Goal: Task Accomplishment & Management: Manage account settings

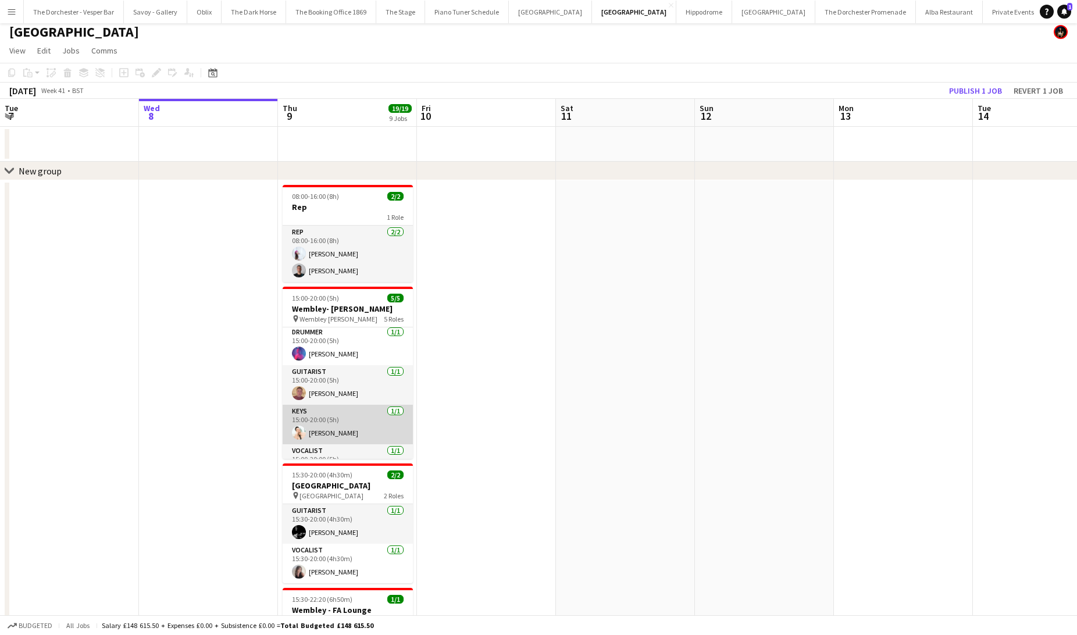
scroll to position [66, 0]
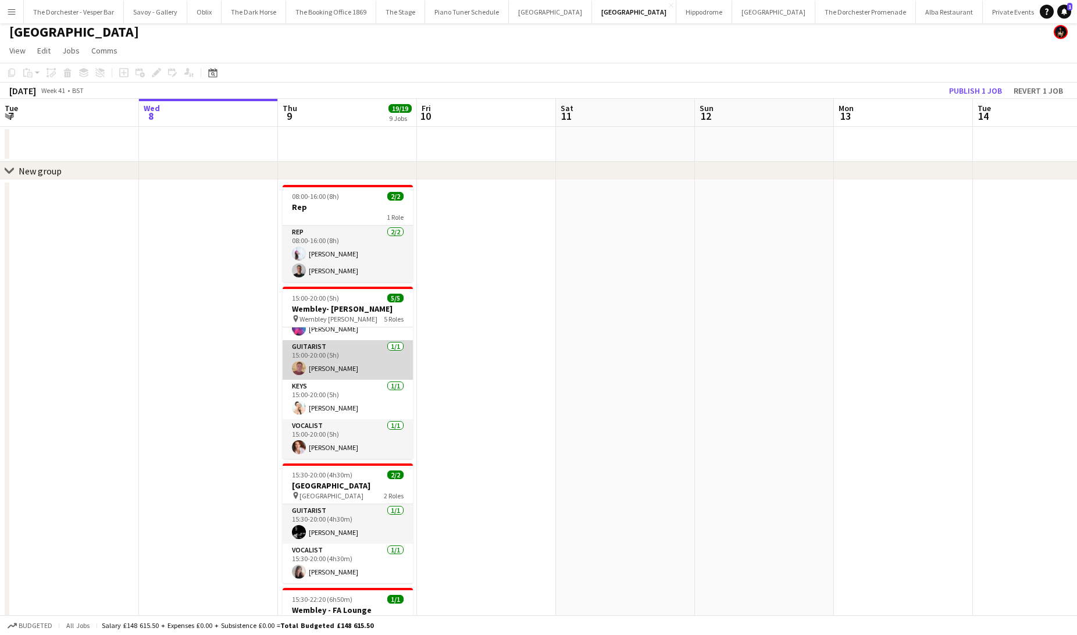
click at [358, 370] on app-card-role "Guitarist [DATE] 15:00-20:00 (5h) [PERSON_NAME]" at bounding box center [348, 360] width 130 height 40
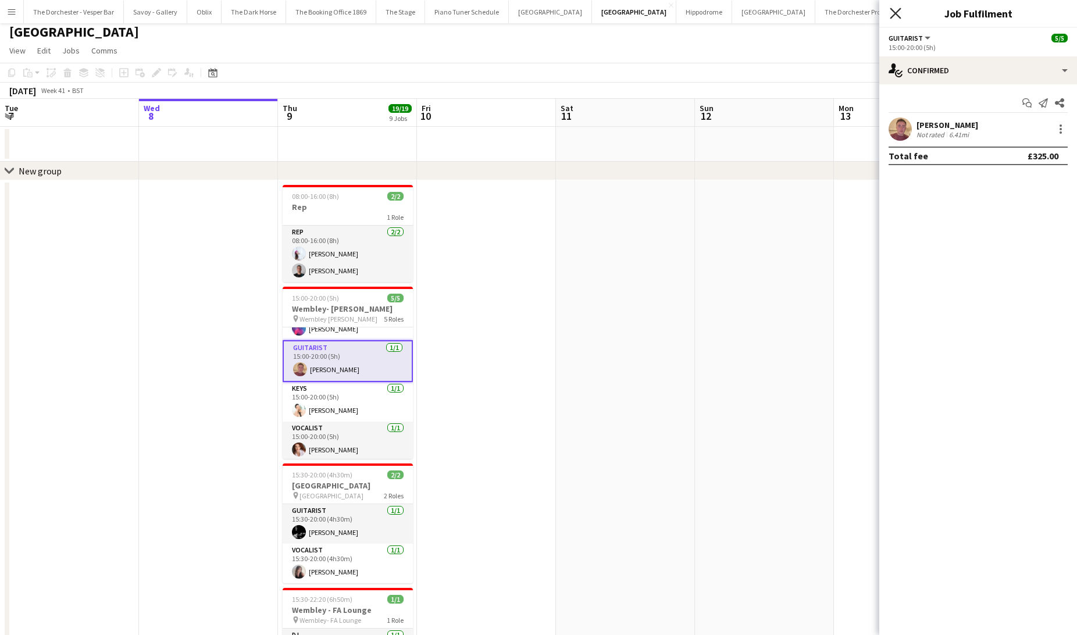
click at [892, 10] on icon at bounding box center [895, 13] width 11 height 11
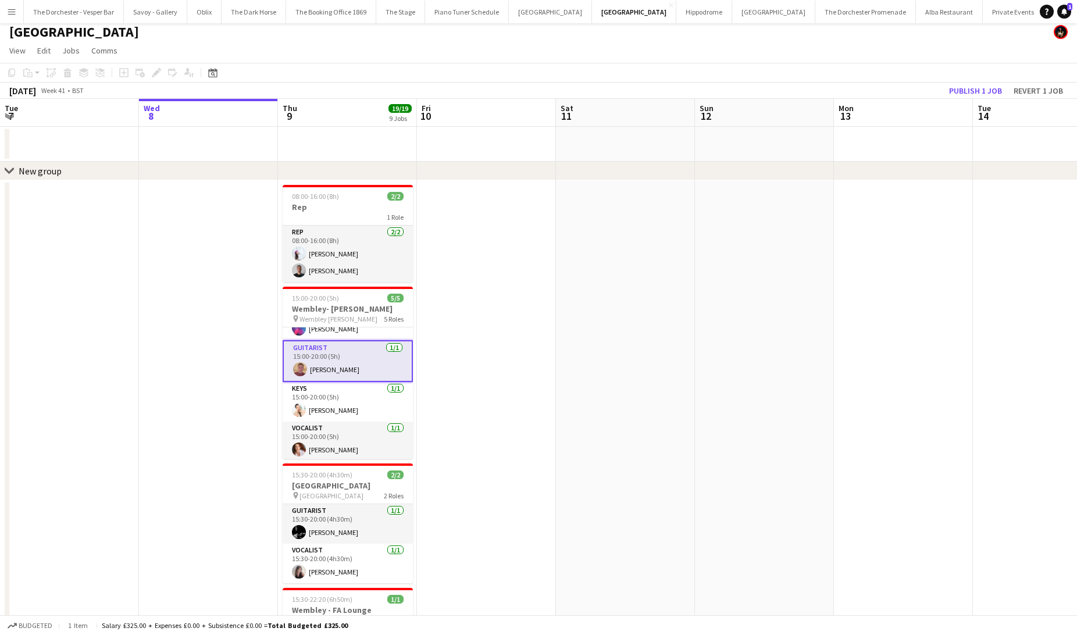
click at [364, 364] on app-card-role "Guitarist [DATE] 15:00-20:00 (5h) [PERSON_NAME]" at bounding box center [348, 361] width 130 height 42
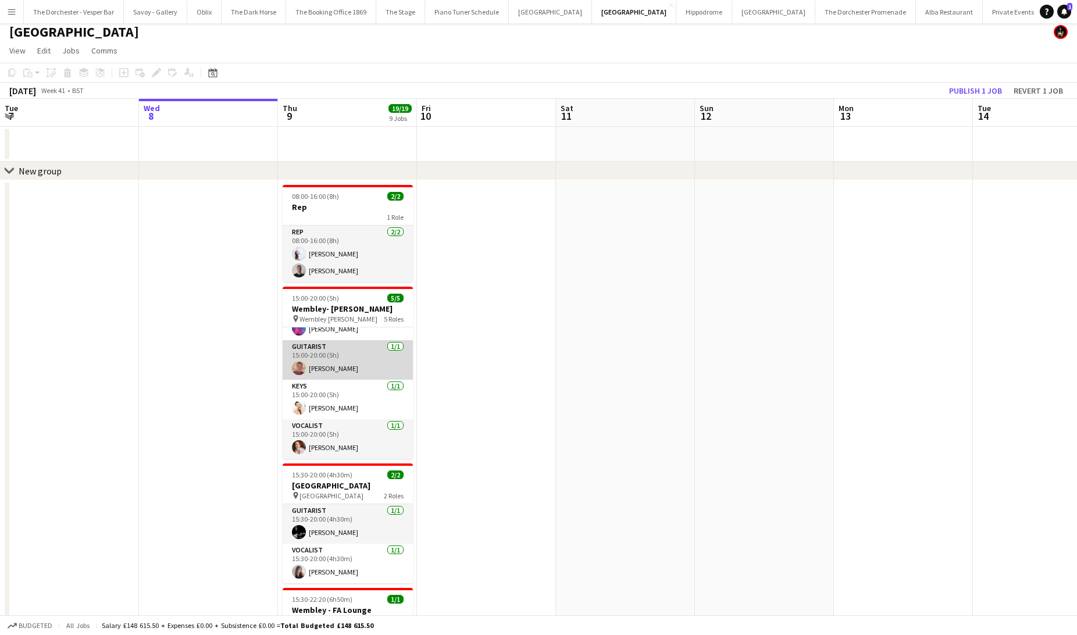
click at [363, 352] on app-card-role "Guitarist [DATE] 15:00-20:00 (5h) [PERSON_NAME]" at bounding box center [348, 360] width 130 height 40
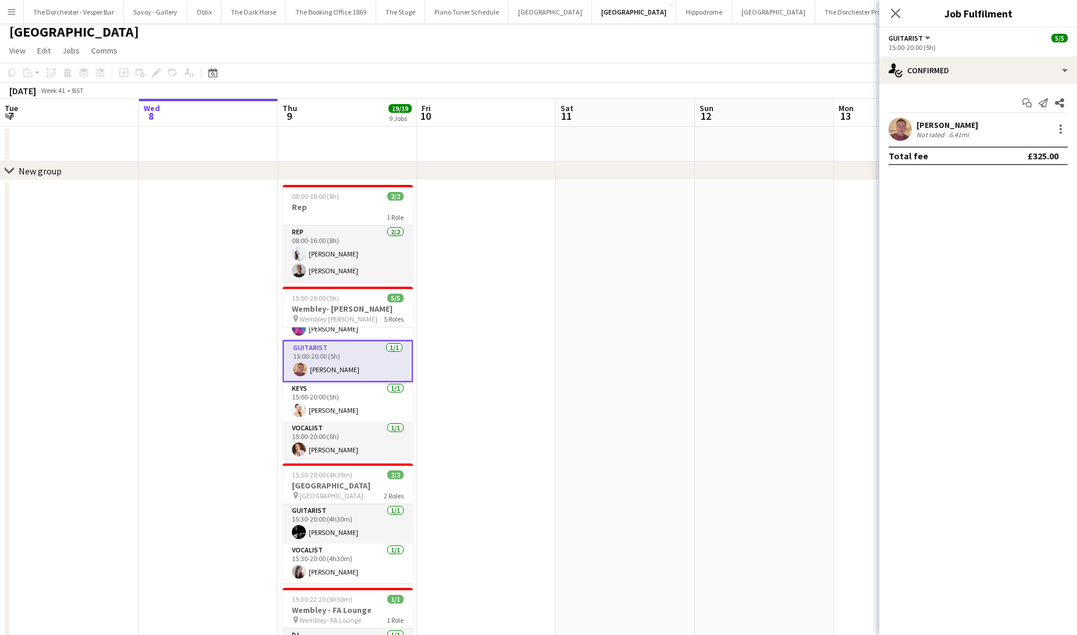
click at [943, 124] on div "[PERSON_NAME]" at bounding box center [947, 125] width 62 height 10
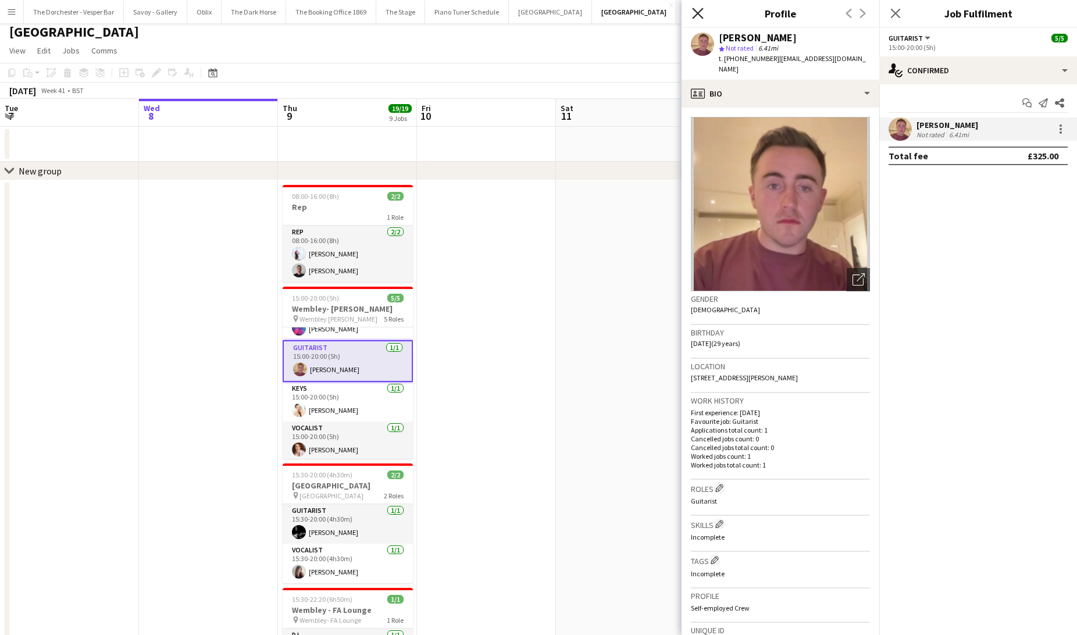
click at [698, 12] on icon at bounding box center [697, 13] width 11 height 11
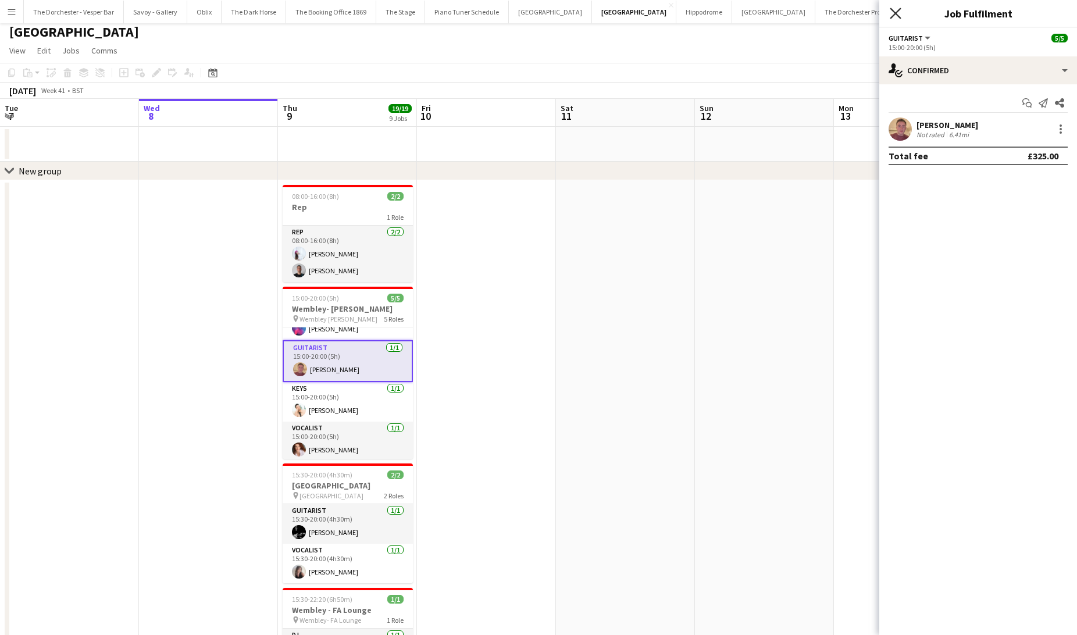
click at [897, 12] on icon at bounding box center [895, 13] width 11 height 11
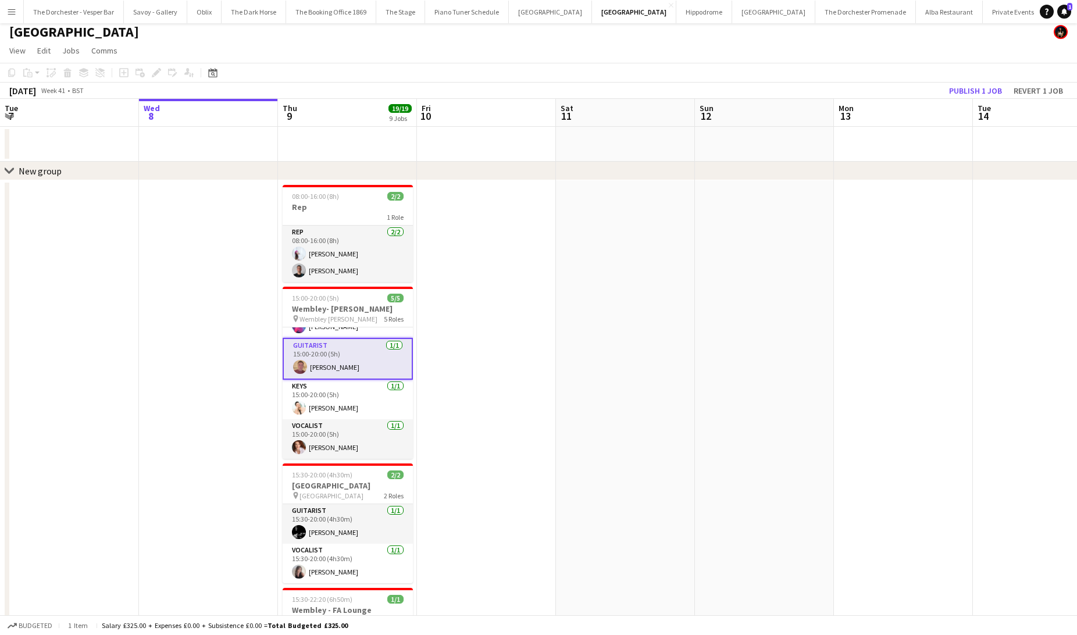
scroll to position [68, 0]
click at [352, 409] on app-card-role "Keys [DATE] 15:00-20:00 (5h) [PERSON_NAME]" at bounding box center [348, 400] width 130 height 40
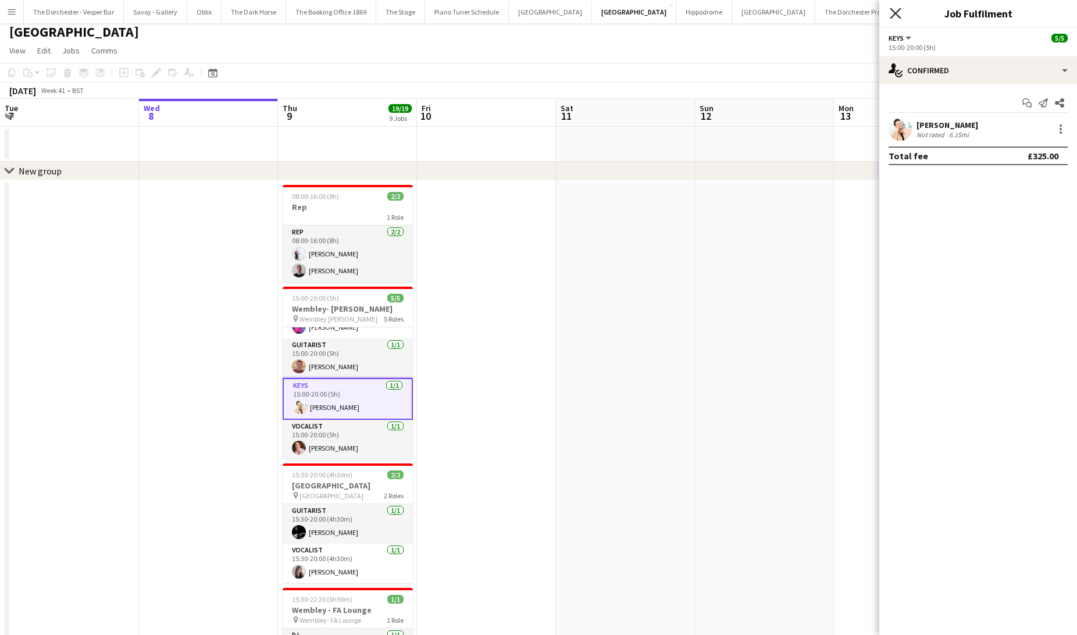
click at [899, 11] on icon "Close pop-in" at bounding box center [895, 13] width 11 height 11
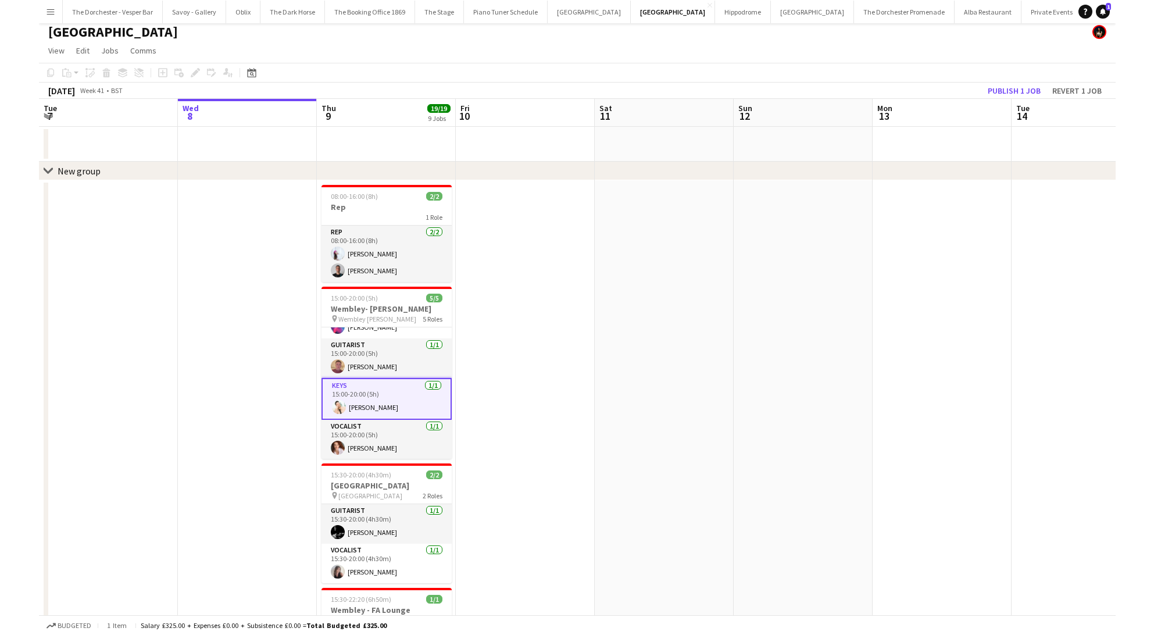
scroll to position [0, 0]
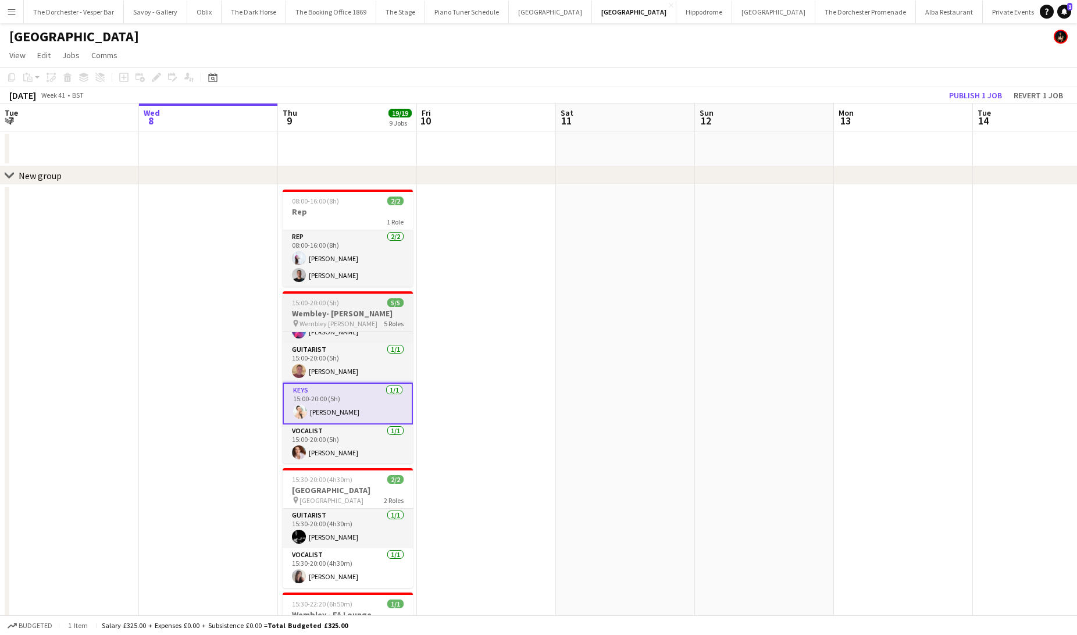
click at [373, 322] on div "pin Wembley [PERSON_NAME] 5 Roles" at bounding box center [348, 323] width 130 height 9
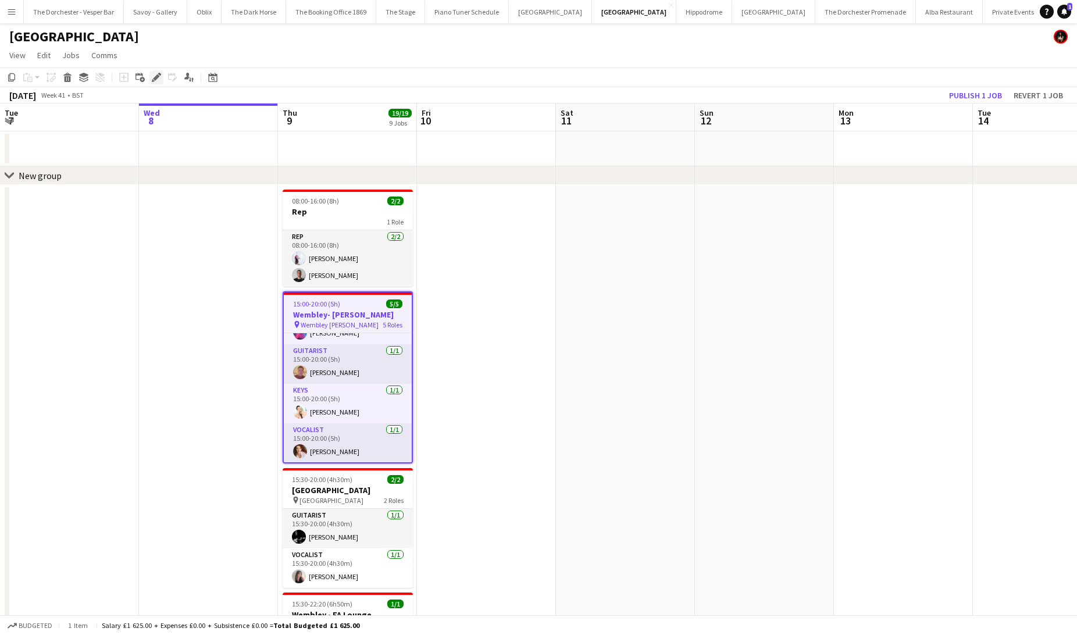
click at [155, 80] on icon at bounding box center [156, 77] width 6 height 6
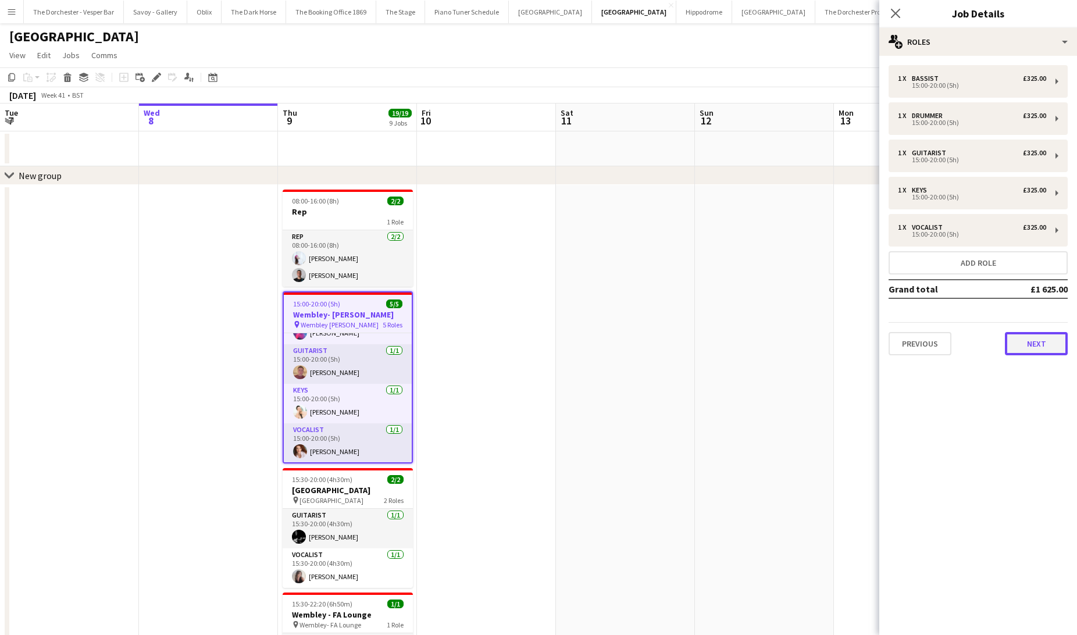
click at [1022, 348] on button "Next" at bounding box center [1036, 343] width 63 height 23
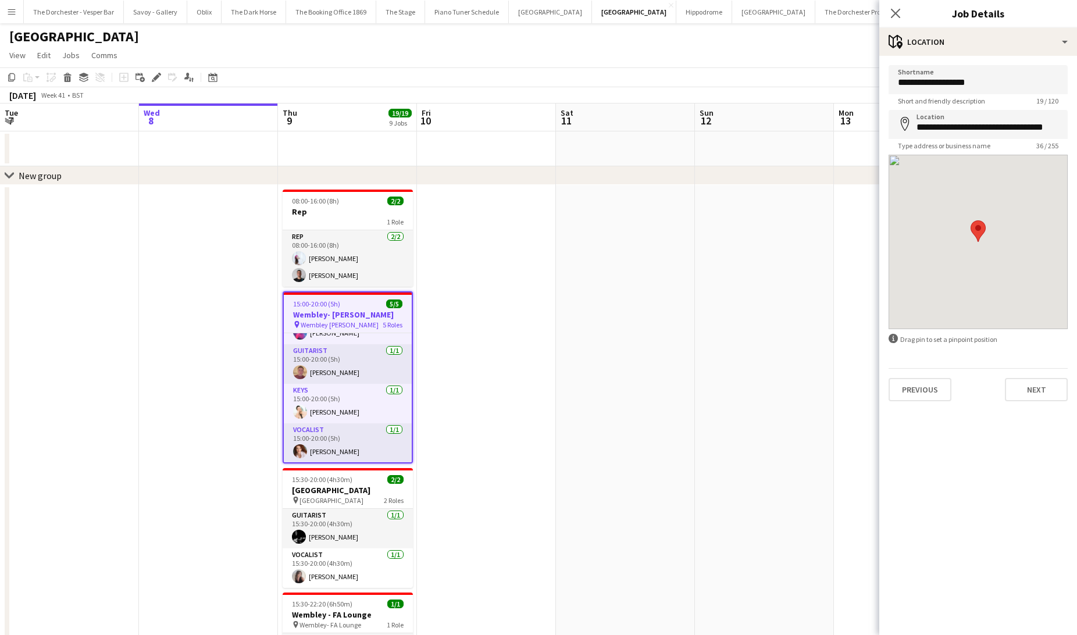
click at [1022, 404] on div "**********" at bounding box center [978, 233] width 198 height 355
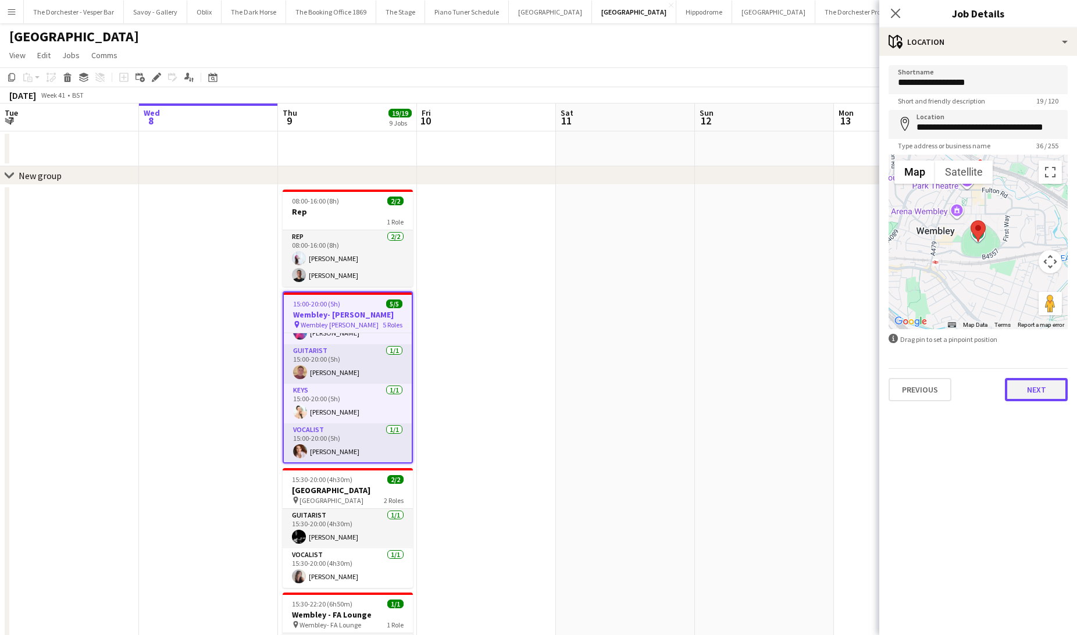
click at [1026, 397] on button "Next" at bounding box center [1036, 389] width 63 height 23
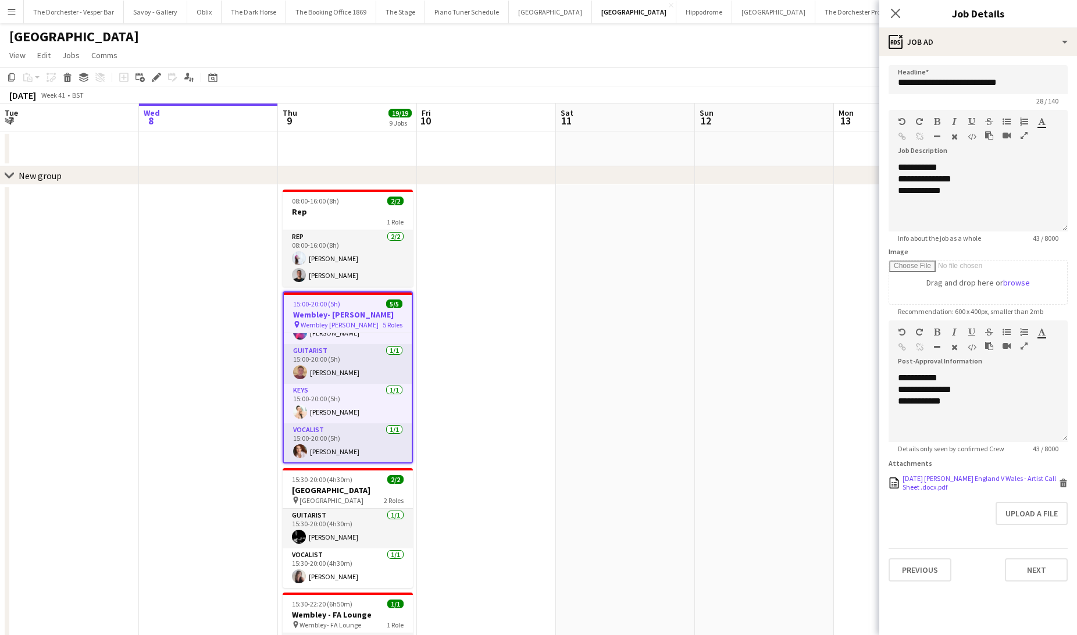
click at [956, 476] on div "[DATE] [PERSON_NAME] England V Wales - Artist Call Sheet .docx.pdf" at bounding box center [979, 482] width 154 height 17
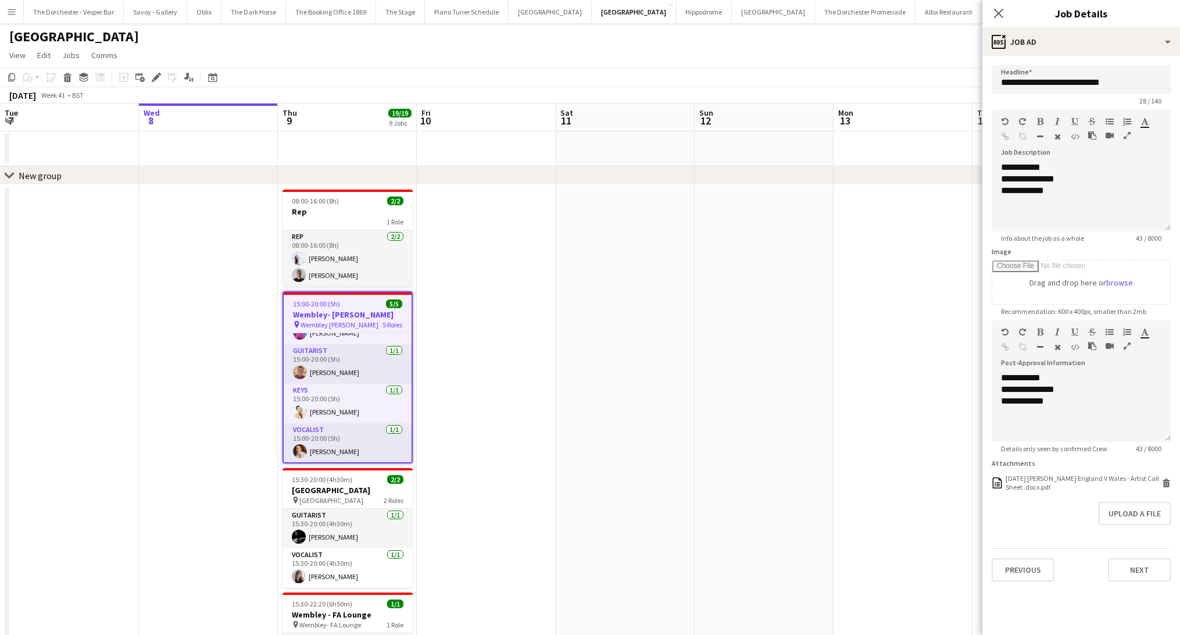
click at [998, 4] on div "Close pop-in" at bounding box center [999, 13] width 33 height 27
click at [996, 9] on icon "Close pop-in" at bounding box center [998, 13] width 11 height 11
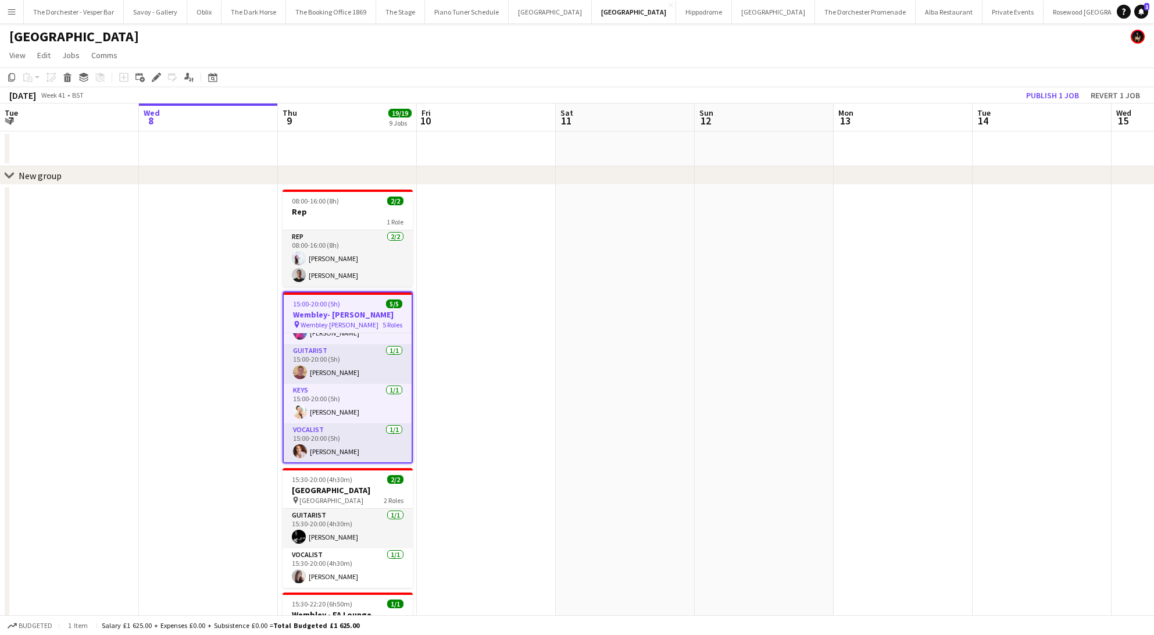
click at [713, 50] on app-page-menu "View Day view expanded Day view collapsed Month view Date picker Jump to [DATE]…" at bounding box center [577, 56] width 1154 height 22
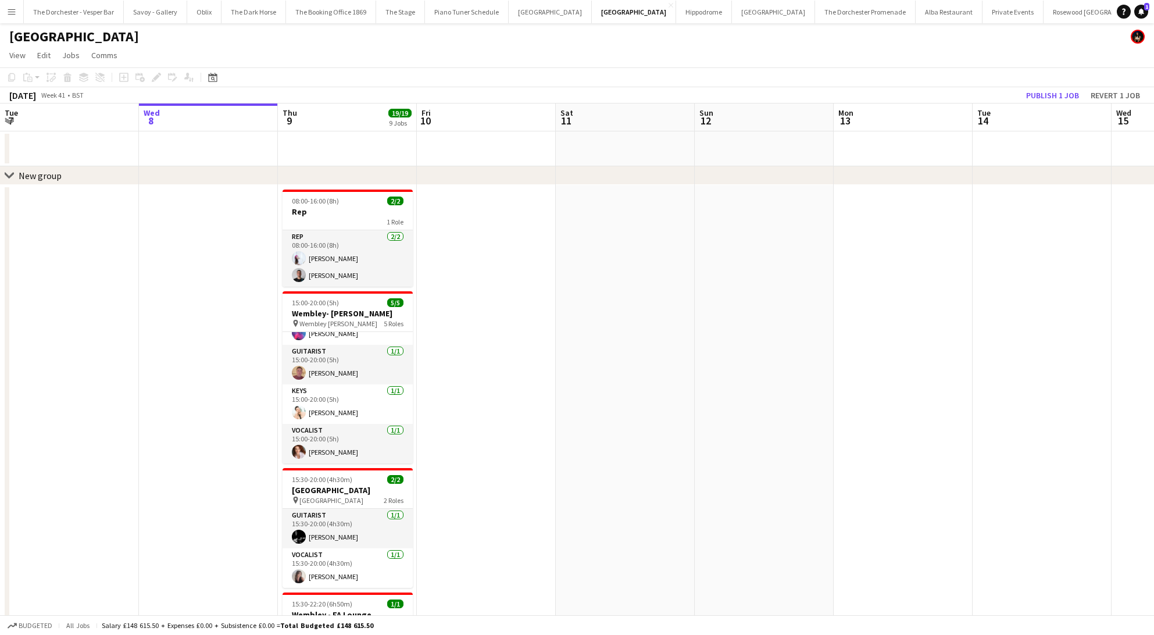
scroll to position [66, 0]
